Goal: Transaction & Acquisition: Purchase product/service

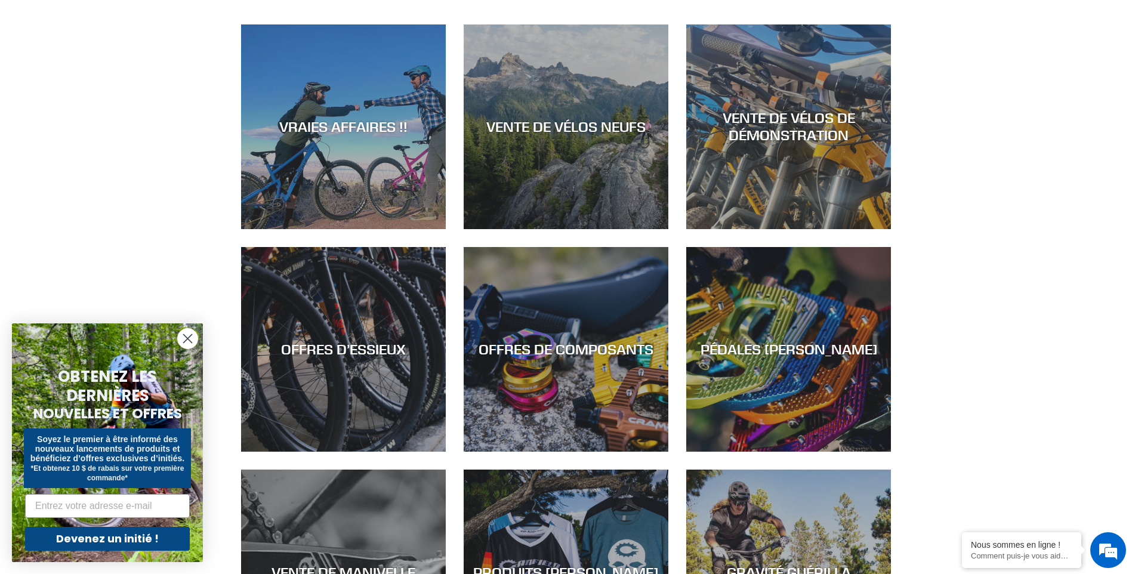
scroll to position [716, 0]
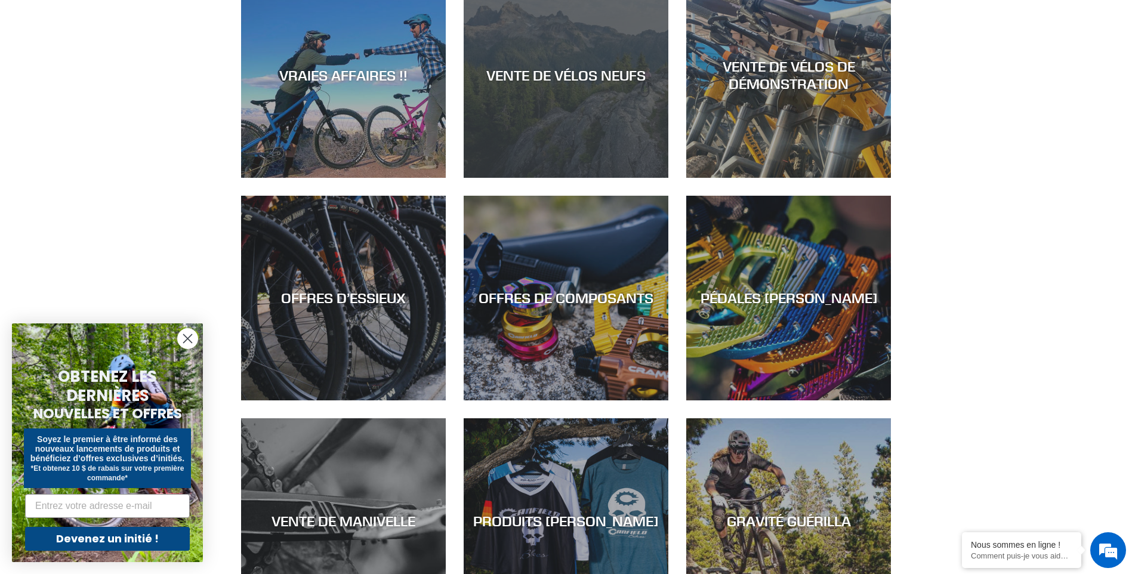
click at [572, 178] on div "VENTE DE VÉLOS NEUFS" at bounding box center [566, 178] width 205 height 0
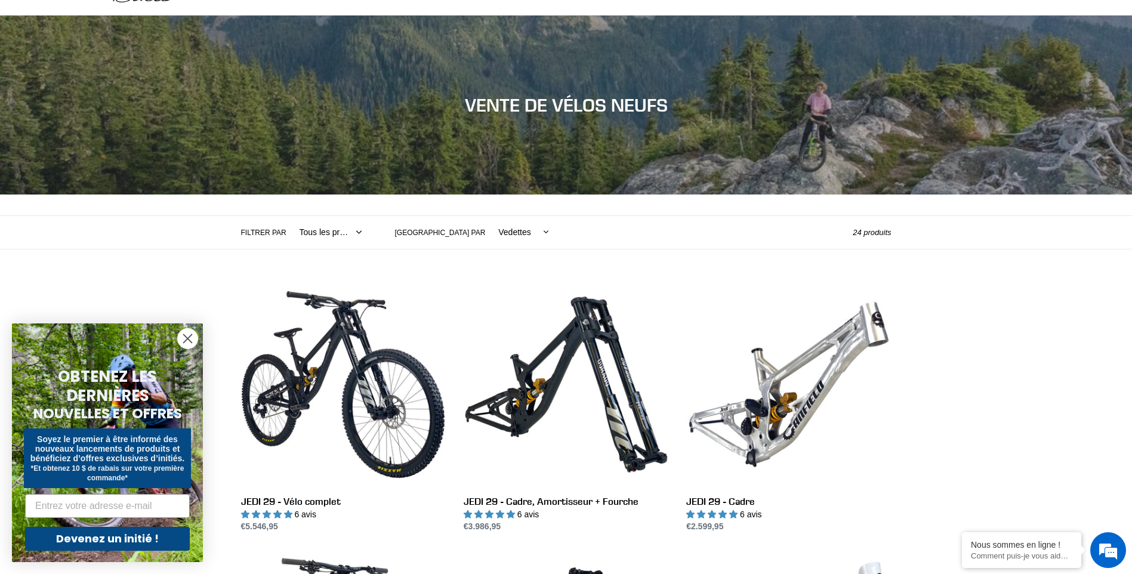
scroll to position [60, 0]
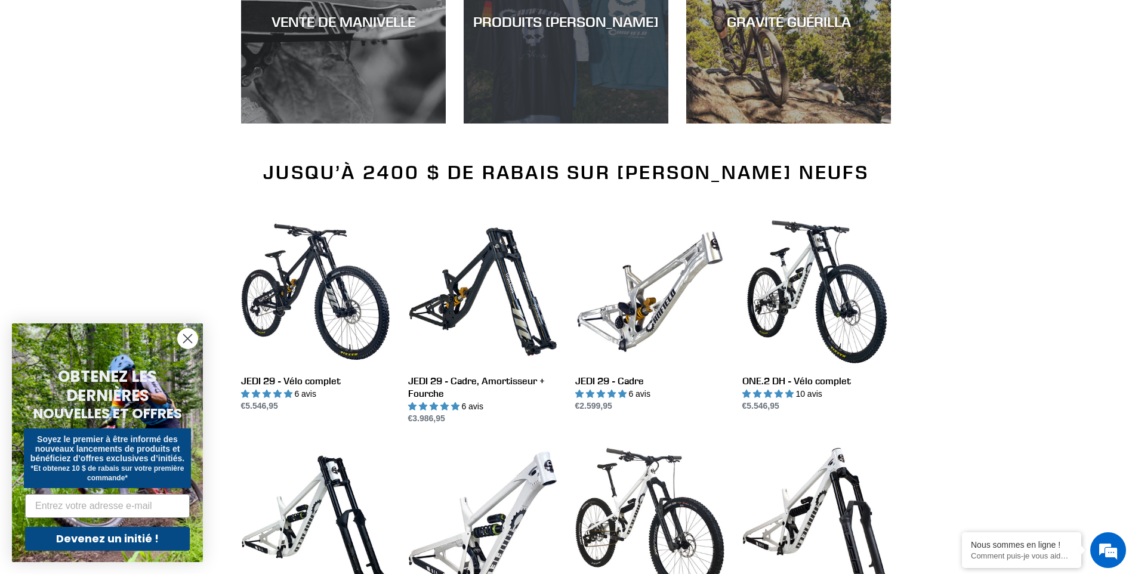
scroll to position [1313, 0]
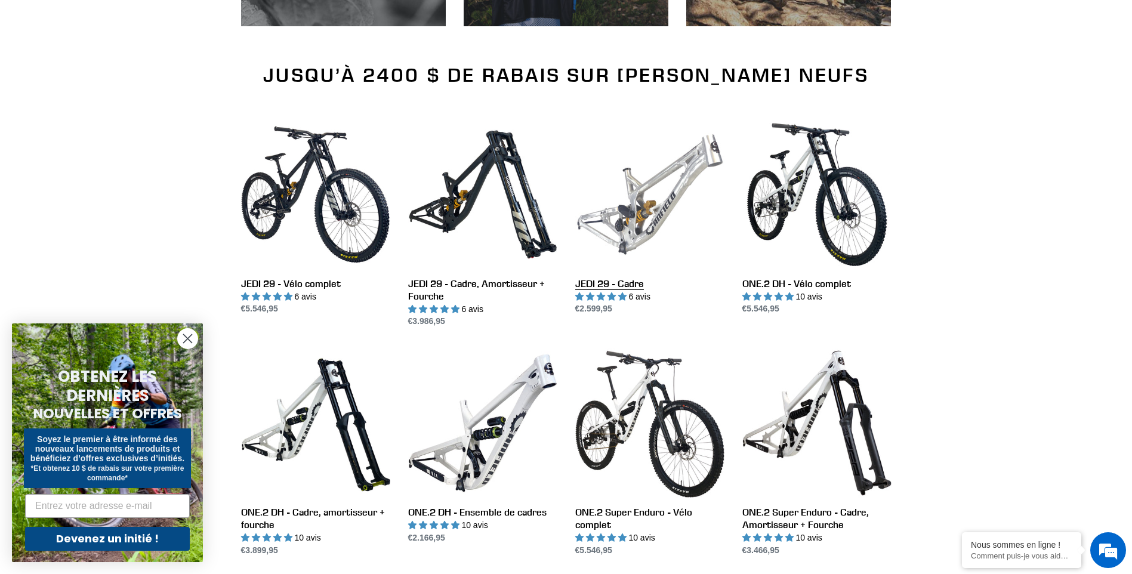
click at [659, 184] on link "JEDI 29 - Cadre" at bounding box center [649, 218] width 149 height 196
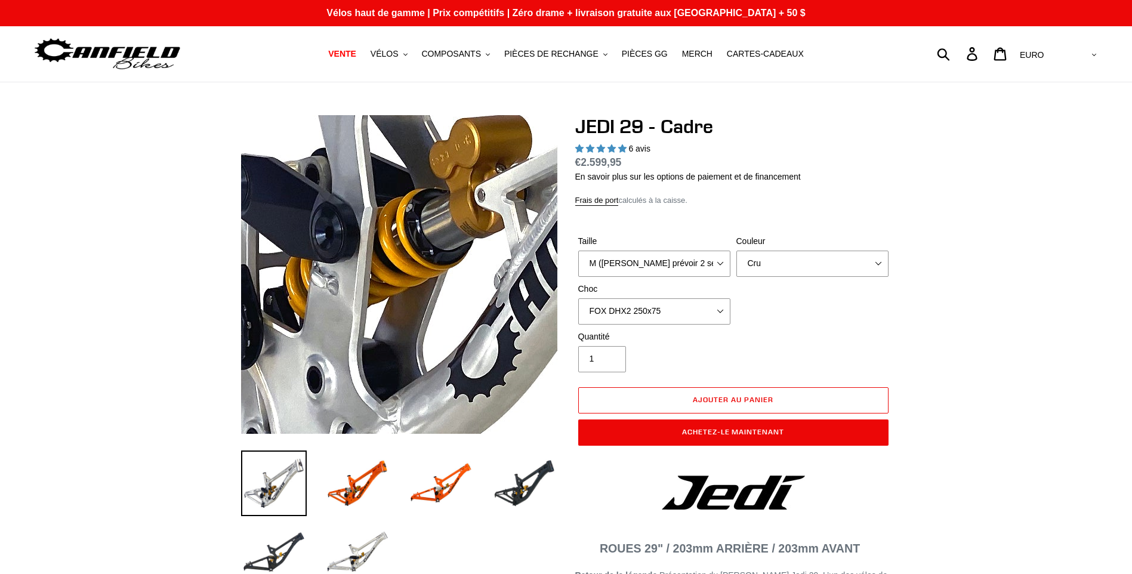
select select "highest-rating"
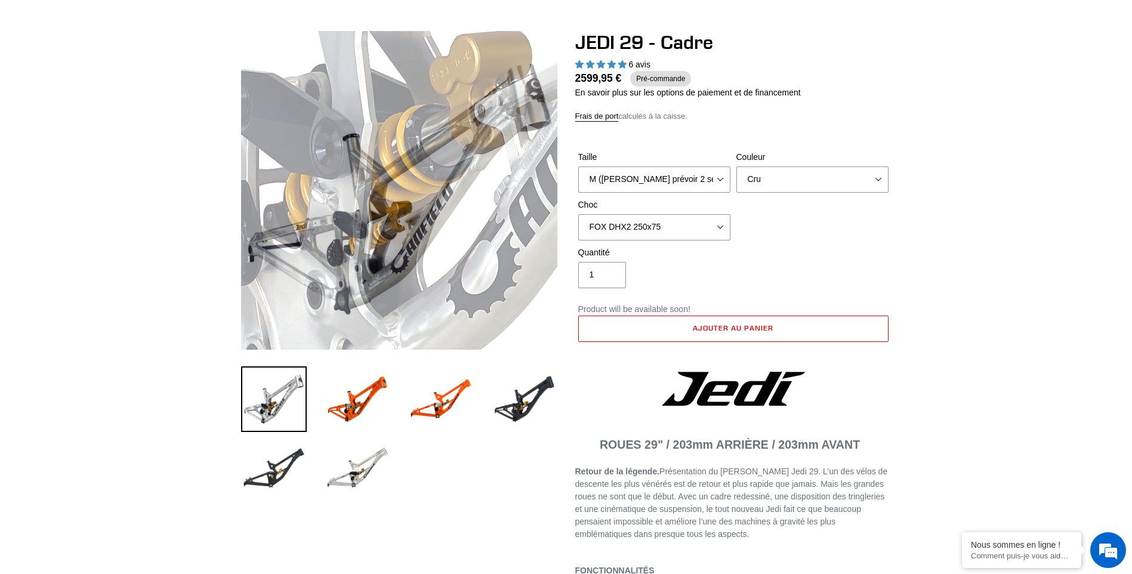
scroll to position [119, 0]
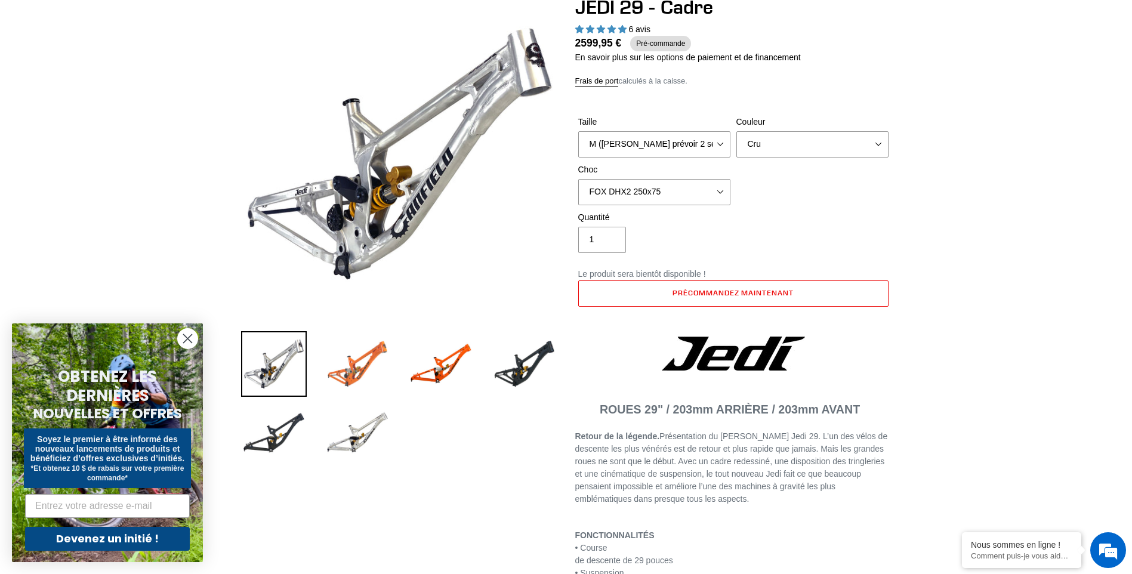
click at [383, 350] on img at bounding box center [358, 364] width 66 height 66
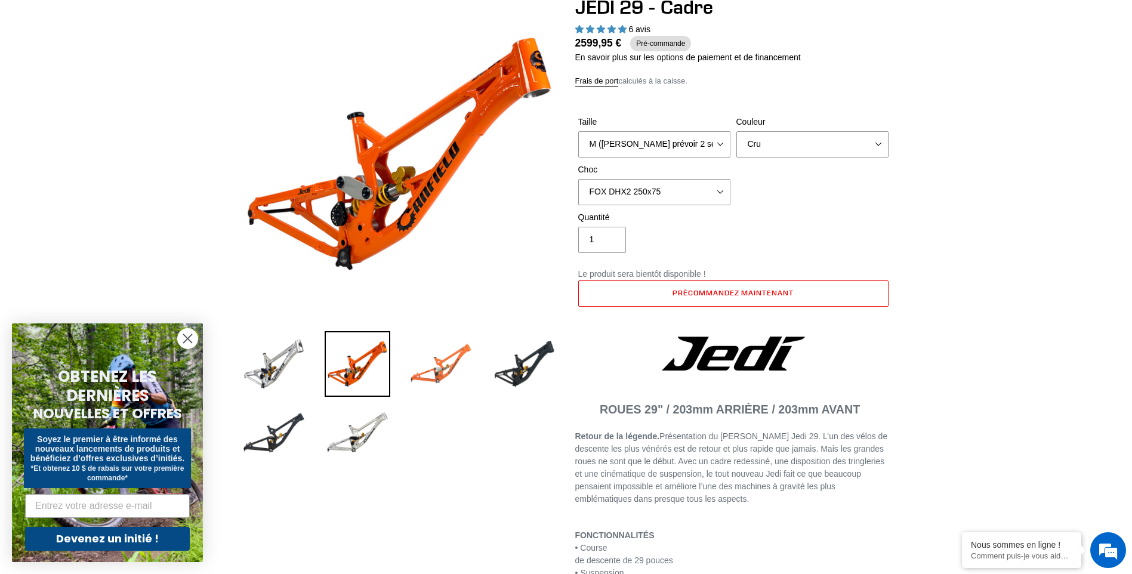
click at [429, 357] on img at bounding box center [441, 364] width 66 height 66
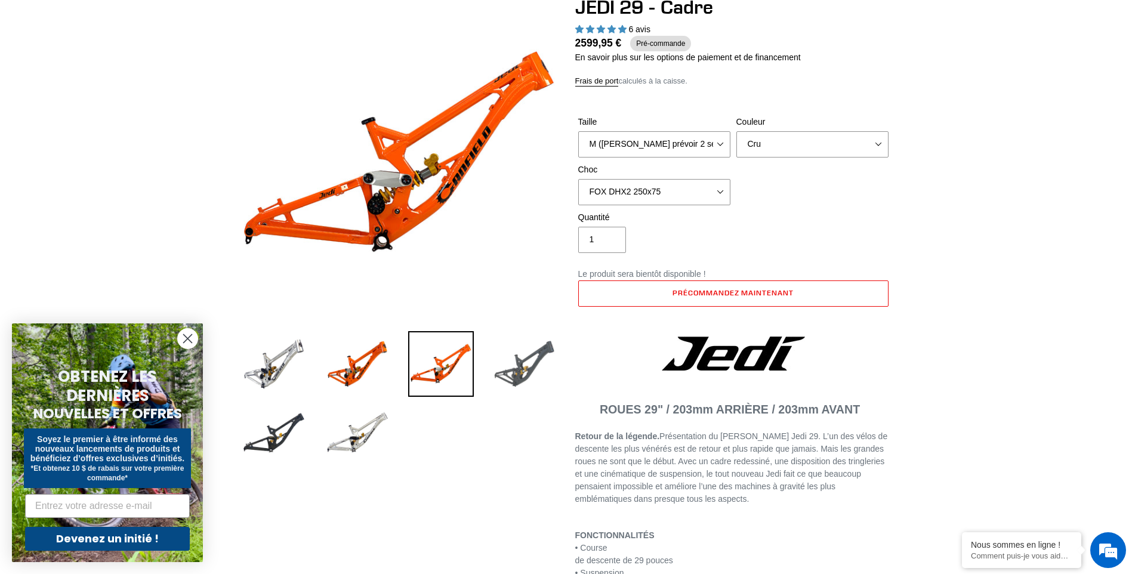
click at [497, 370] on img at bounding box center [525, 364] width 66 height 66
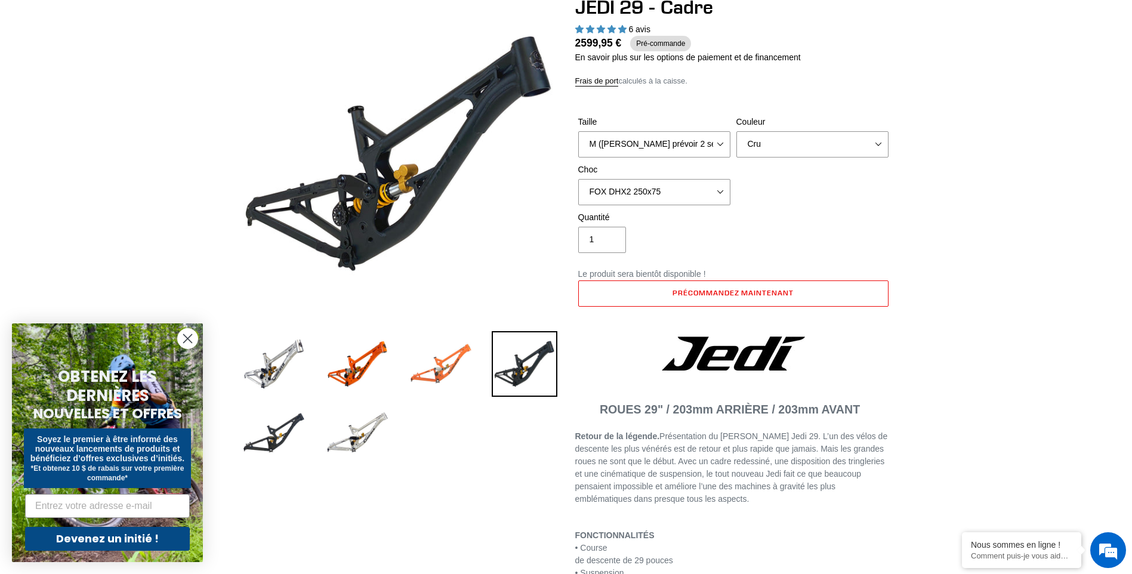
click at [436, 373] on img at bounding box center [441, 364] width 66 height 66
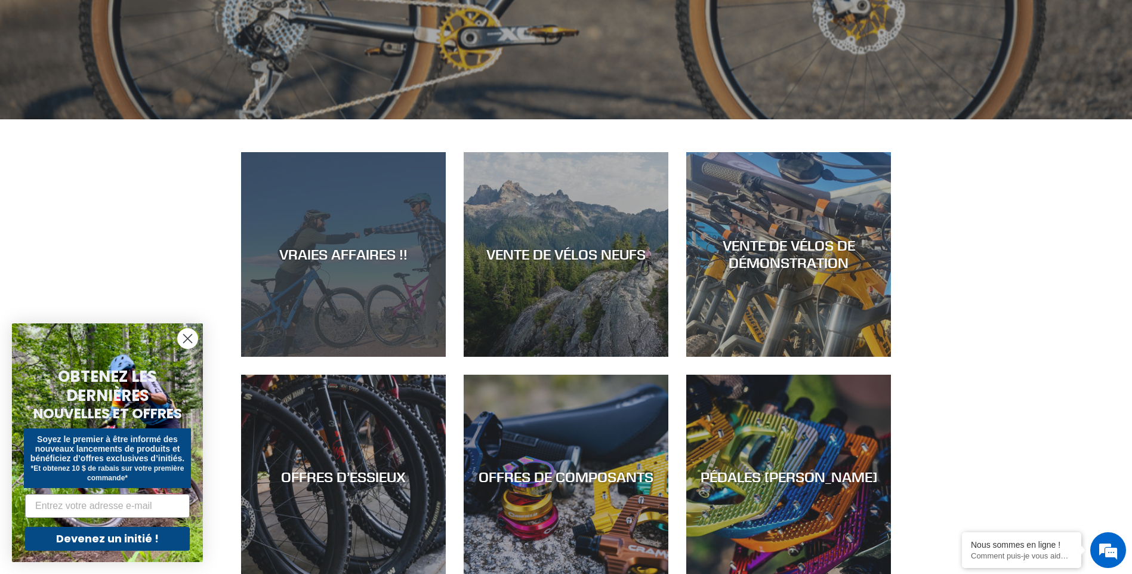
click at [395, 357] on div "VRAIES AFFAIRES !!" at bounding box center [343, 357] width 205 height 0
